Goal: Information Seeking & Learning: Learn about a topic

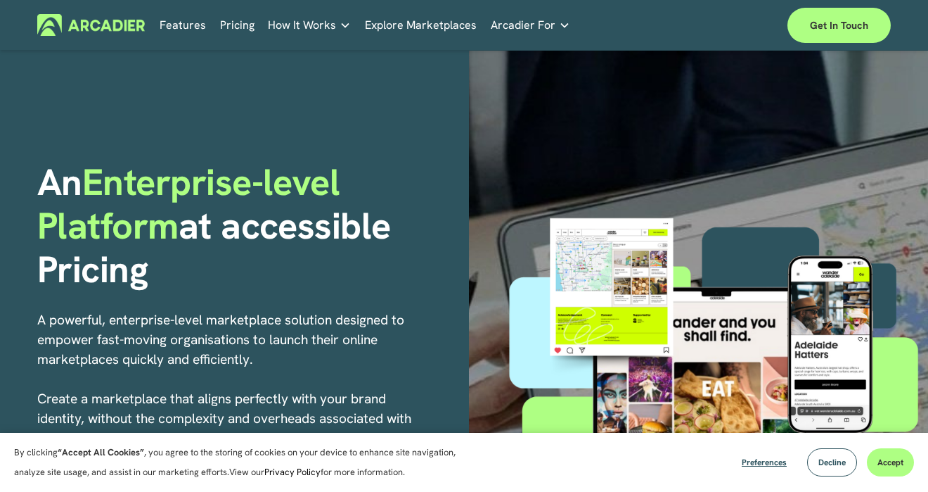
click at [220, 23] on link "Pricing" at bounding box center [237, 25] width 34 height 22
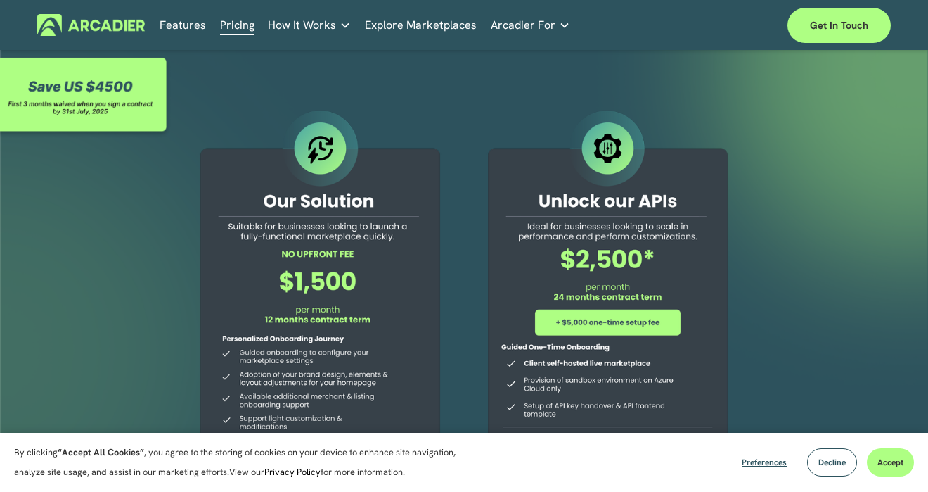
click at [467, 110] on div at bounding box center [464, 363] width 928 height 624
click at [804, 293] on div at bounding box center [464, 363] width 928 height 624
click at [845, 466] on button "Decline" at bounding box center [832, 462] width 50 height 28
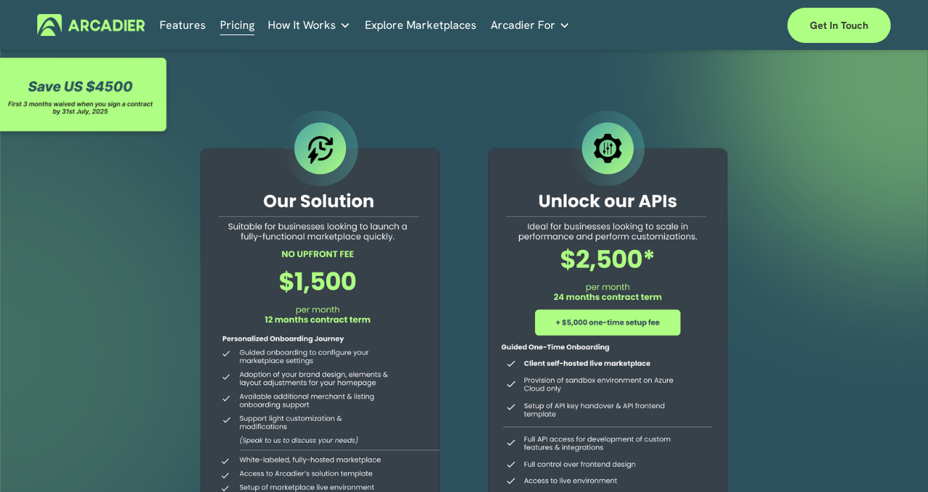
drag, startPoint x: 359, startPoint y: 286, endPoint x: 261, endPoint y: 284, distance: 97.8
click at [262, 284] on div at bounding box center [320, 354] width 278 height 494
drag, startPoint x: 286, startPoint y: 310, endPoint x: 332, endPoint y: 310, distance: 45.7
click at [333, 310] on div at bounding box center [320, 354] width 278 height 494
click at [115, 17] on img at bounding box center [91, 25] width 108 height 22
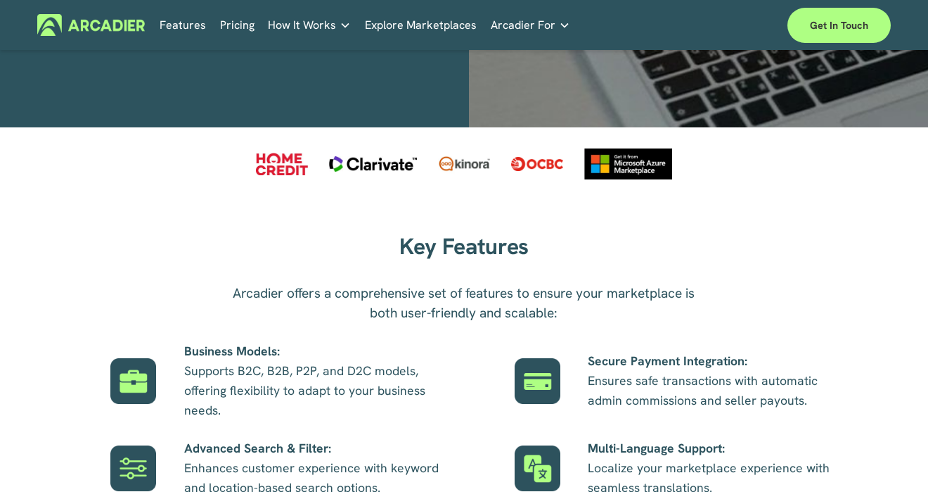
scroll to position [762, 0]
